Goal: Find specific page/section: Find specific page/section

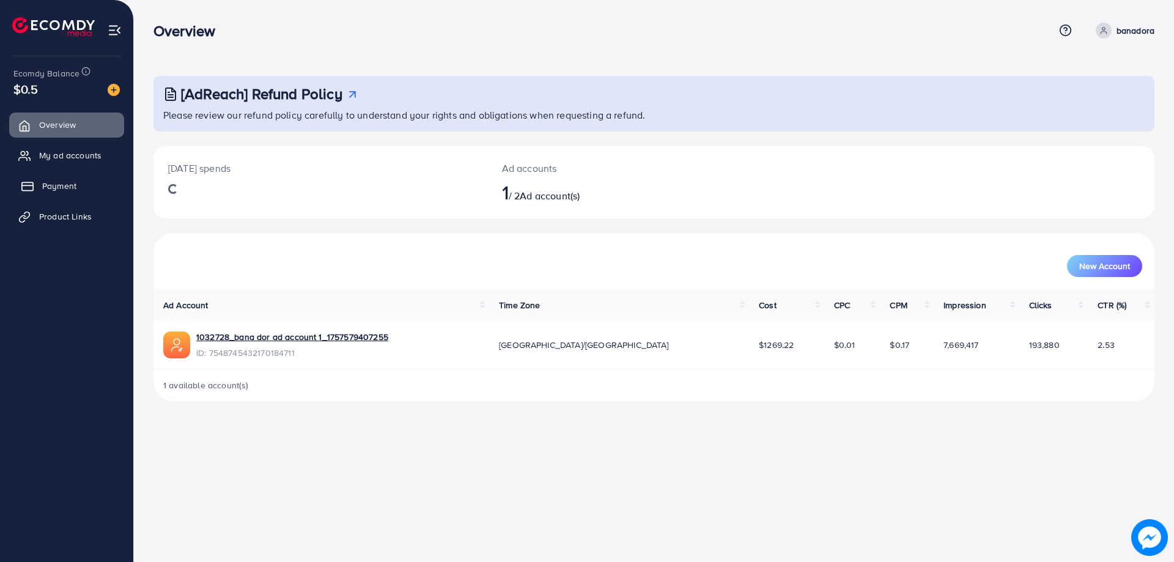
click at [54, 188] on span "Payment" at bounding box center [59, 186] width 34 height 12
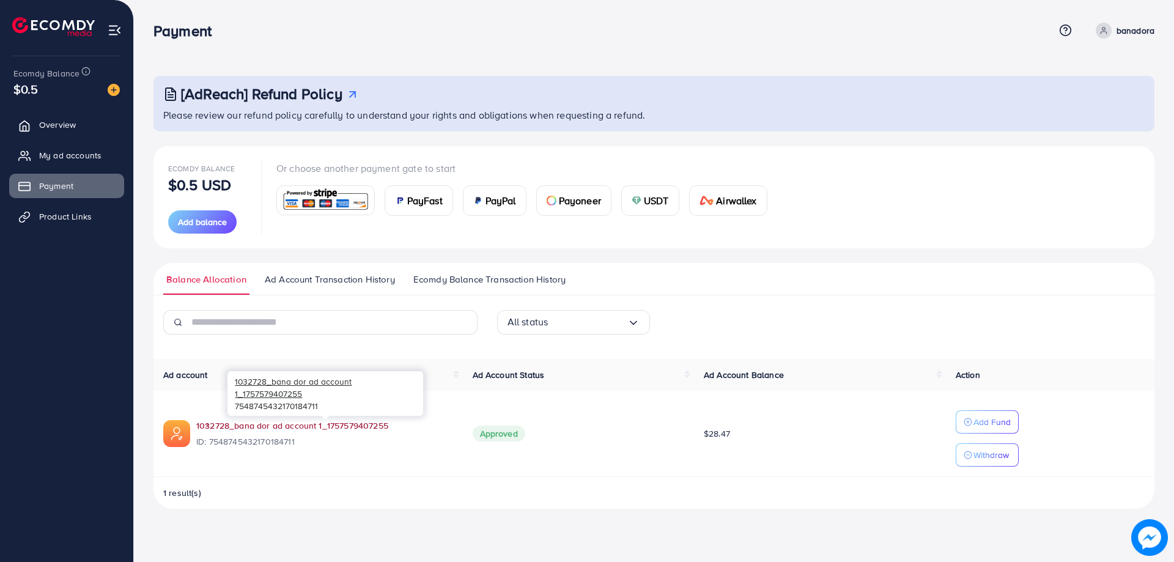
click at [306, 427] on link "1032728_bana dor ad account 1_1757579407255" at bounding box center [292, 425] width 192 height 12
click at [82, 223] on link "Product Links" at bounding box center [66, 216] width 115 height 24
